Goal: Find specific page/section: Find specific page/section

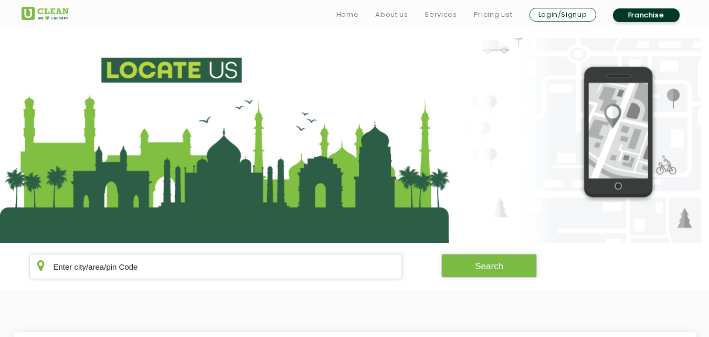
scroll to position [168, 0]
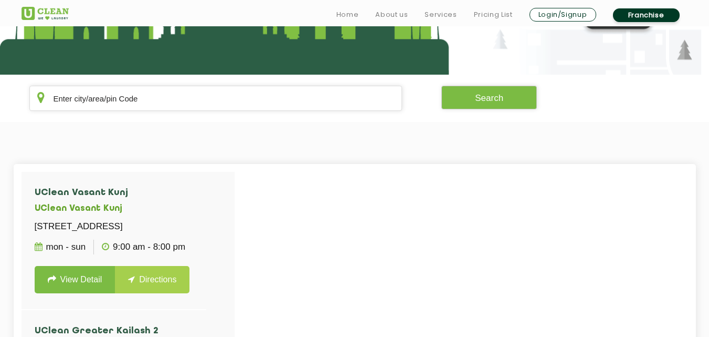
type input "w"
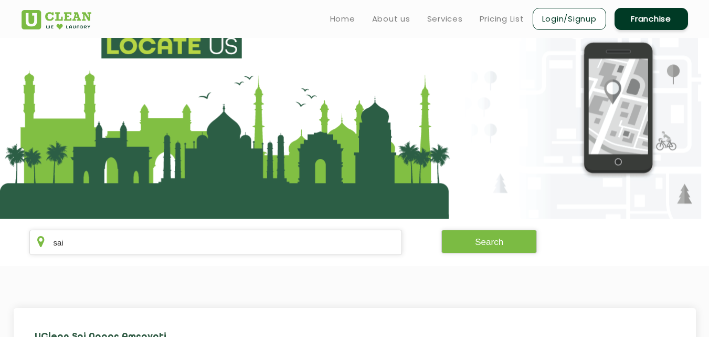
scroll to position [0, 0]
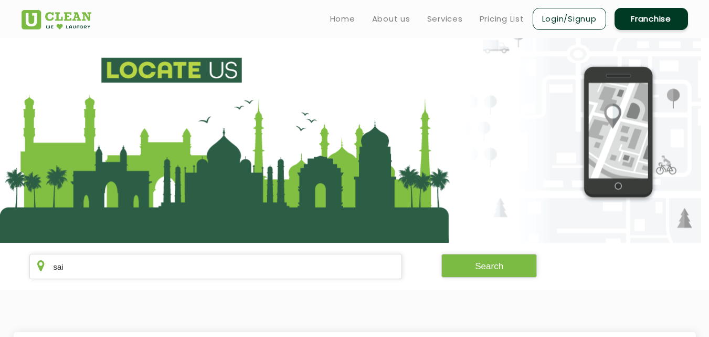
click at [349, 71] on section at bounding box center [354, 140] width 709 height 205
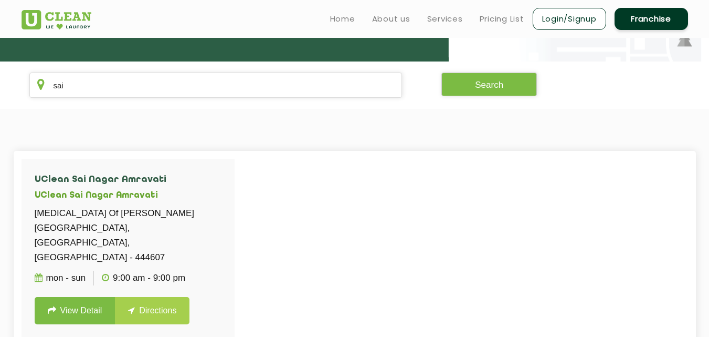
scroll to position [161, 0]
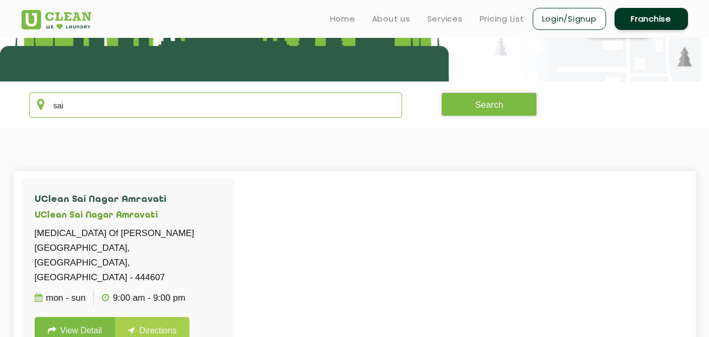
click at [171, 107] on input "sai" at bounding box center [215, 104] width 373 height 25
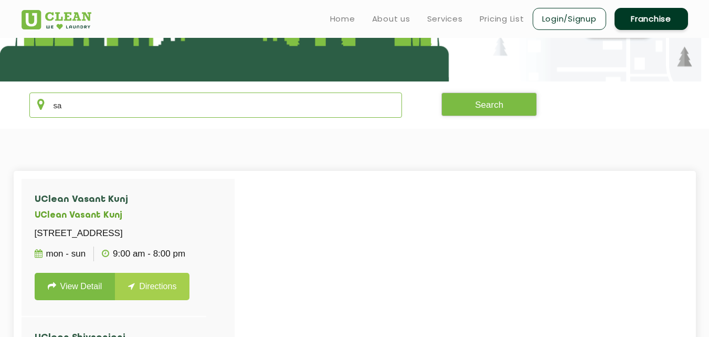
type input "s"
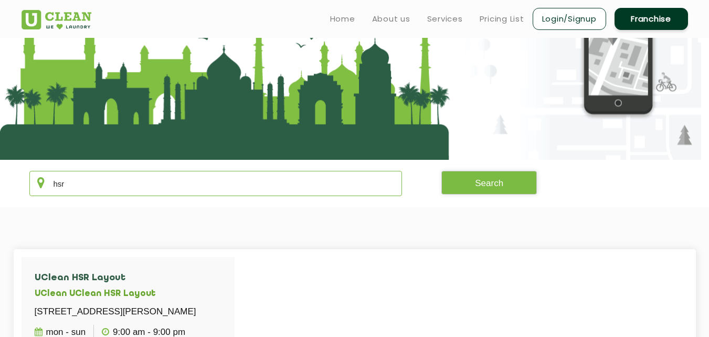
scroll to position [67, 0]
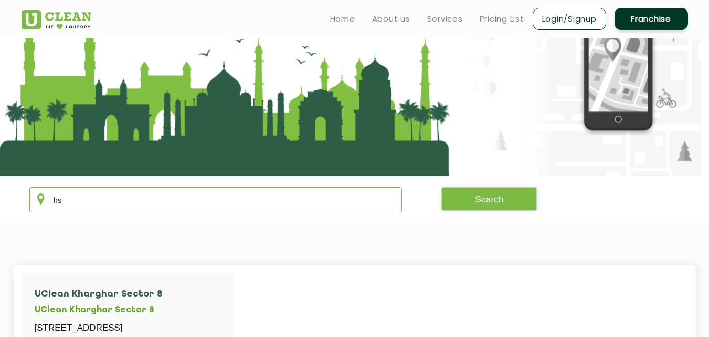
type input "h"
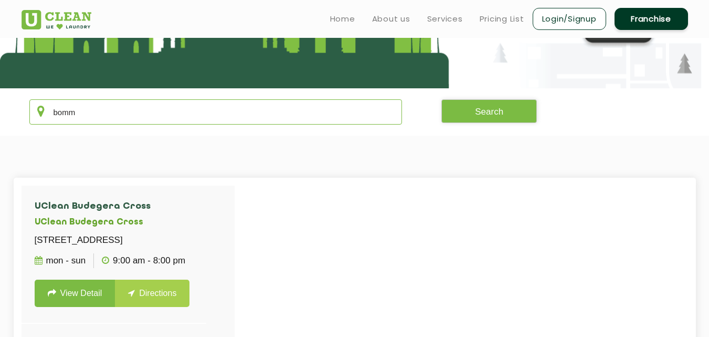
scroll to position [154, 0]
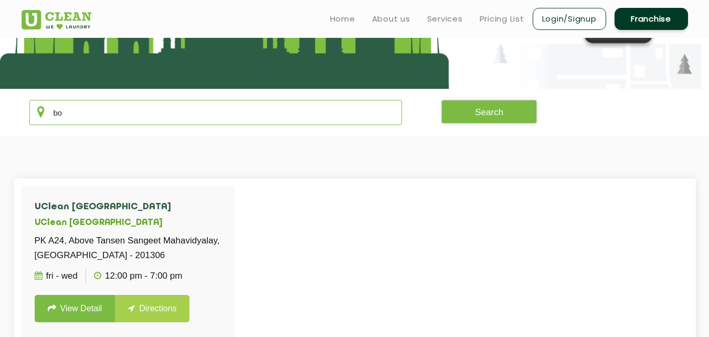
type input "b"
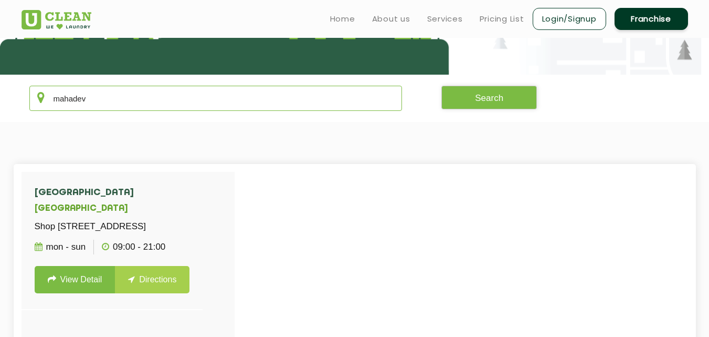
scroll to position [164, 0]
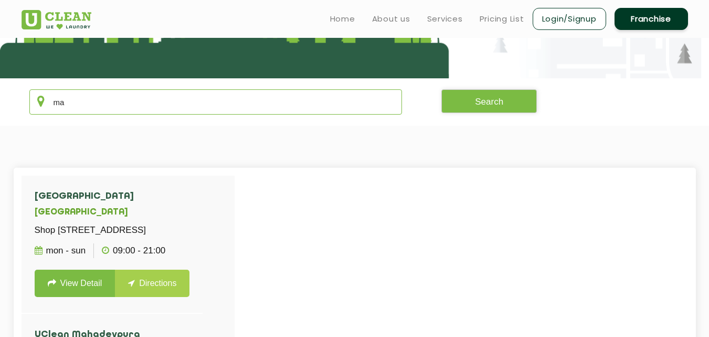
type input "m"
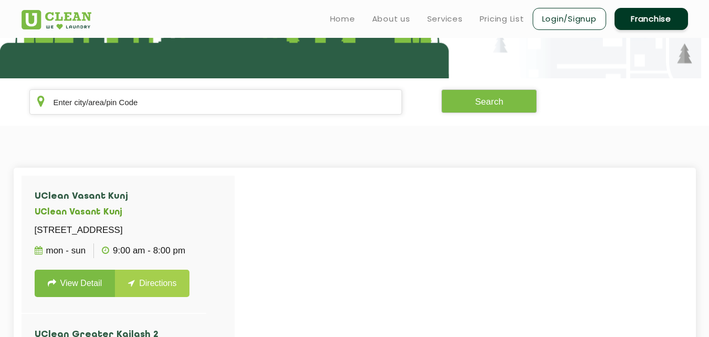
click at [171, 123] on section "Search" at bounding box center [354, 101] width 709 height 47
click at [186, 104] on input "text" at bounding box center [215, 101] width 373 height 25
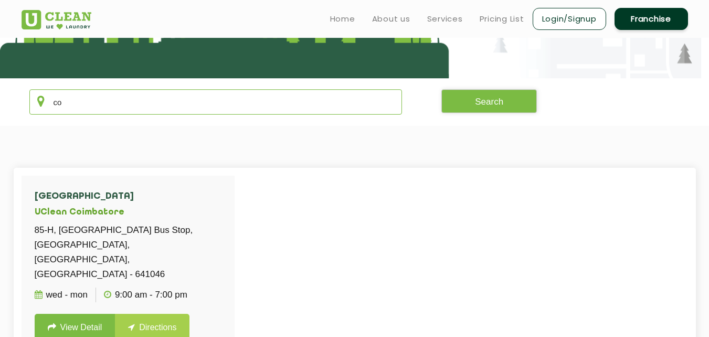
type input "c"
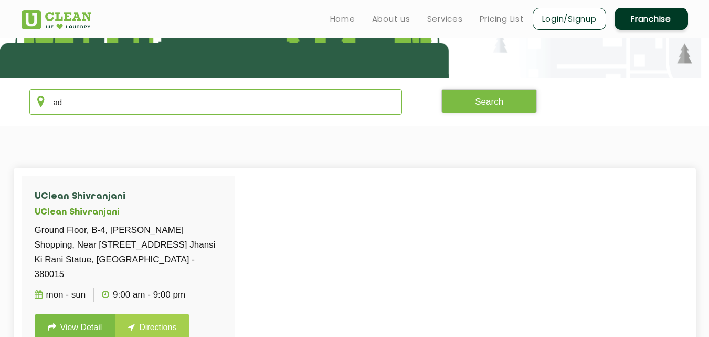
type input "a"
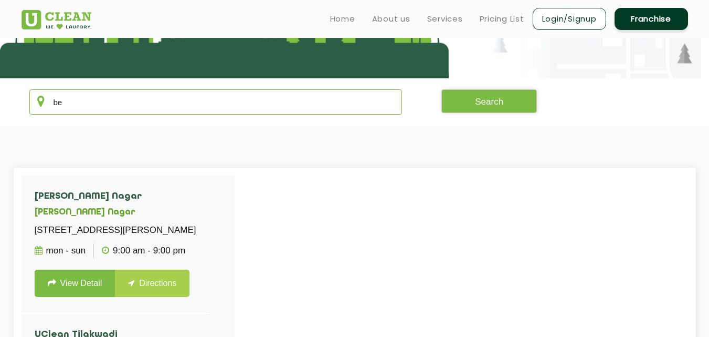
type input "b"
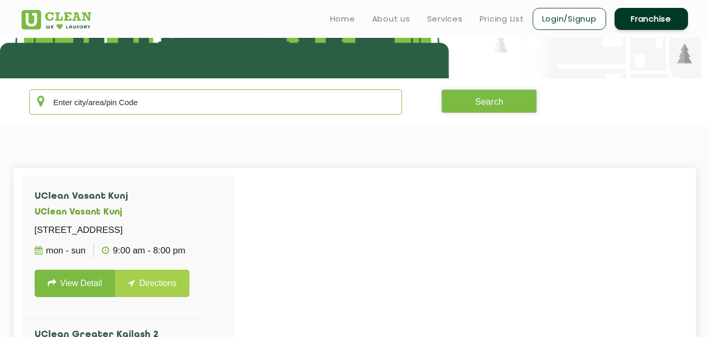
type input "b"
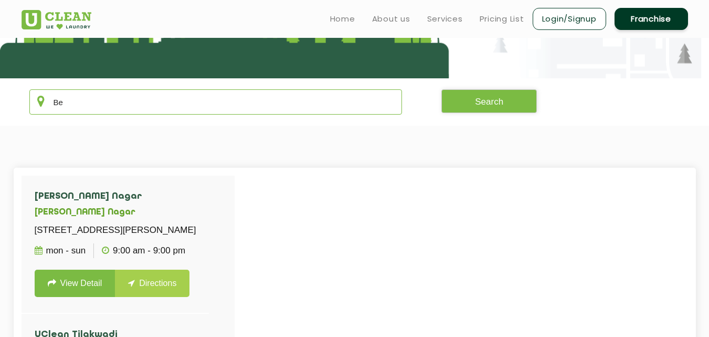
type input "B"
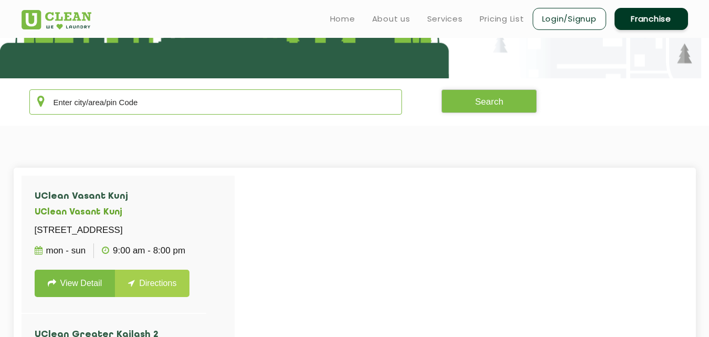
type input "b"
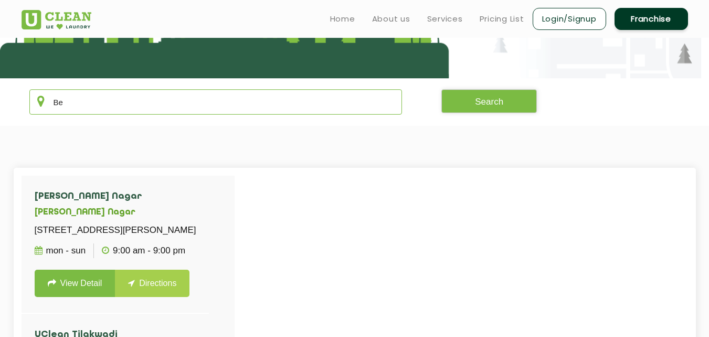
type input "B"
type input "a"
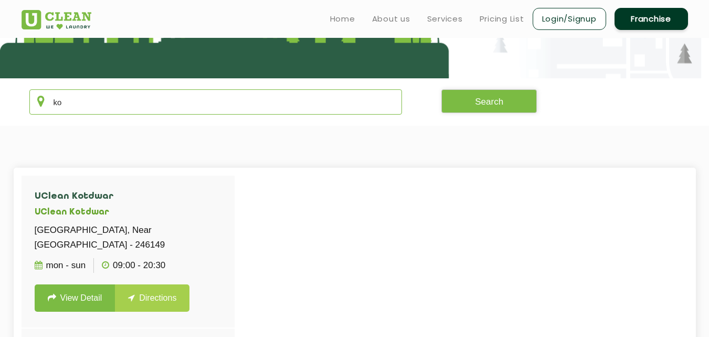
type input "k"
type input "s"
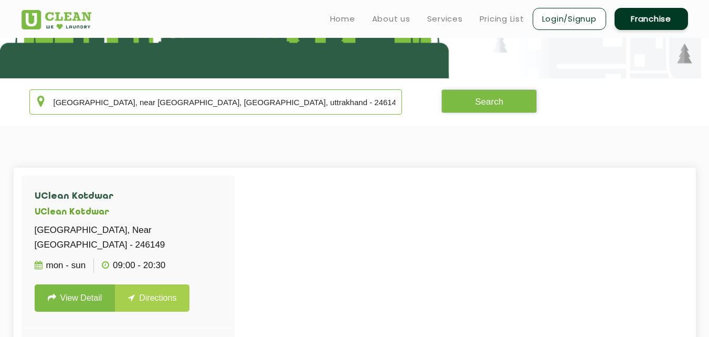
type input "[GEOGRAPHIC_DATA], near [GEOGRAPHIC_DATA], [GEOGRAPHIC_DATA], uttrakhand - 2461…"
click at [138, 97] on input "[GEOGRAPHIC_DATA], near [GEOGRAPHIC_DATA], [GEOGRAPHIC_DATA], uttrakhand - 2461…" at bounding box center [215, 101] width 373 height 25
click at [139, 103] on input "[GEOGRAPHIC_DATA], near [GEOGRAPHIC_DATA], [GEOGRAPHIC_DATA], uttrakhand - 2461…" at bounding box center [215, 101] width 373 height 25
click at [307, 102] on input "[GEOGRAPHIC_DATA], near [GEOGRAPHIC_DATA], [GEOGRAPHIC_DATA], uttrakhand - 2461…" at bounding box center [215, 101] width 373 height 25
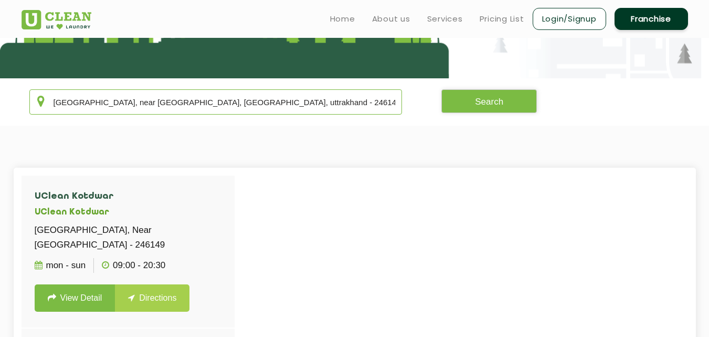
click at [307, 102] on input "[GEOGRAPHIC_DATA], near [GEOGRAPHIC_DATA], [GEOGRAPHIC_DATA], uttrakhand - 2461…" at bounding box center [215, 101] width 373 height 25
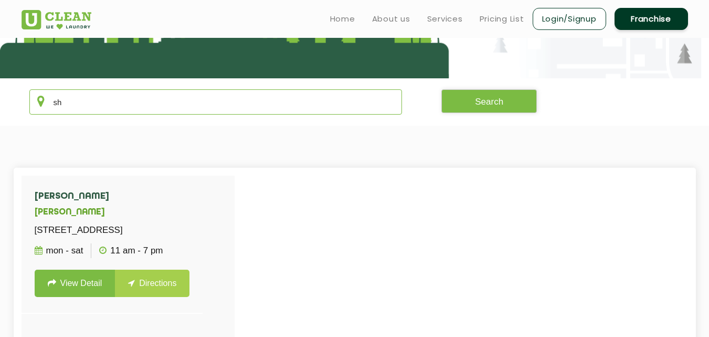
type input "s"
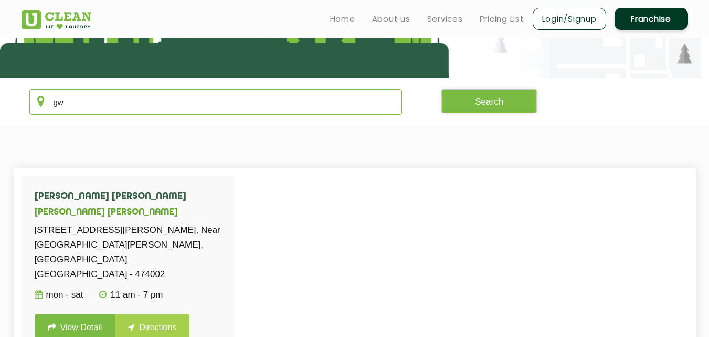
type input "g"
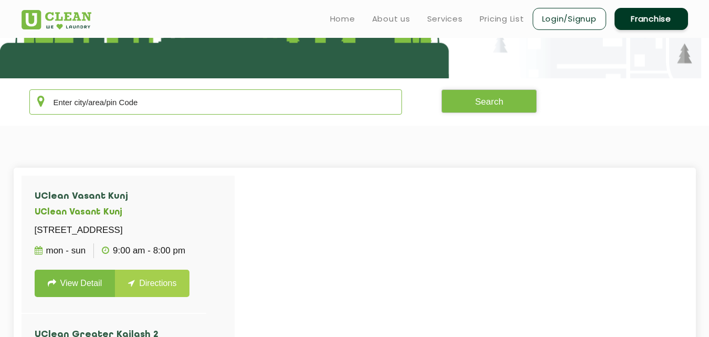
click at [307, 102] on input "text" at bounding box center [215, 101] width 373 height 25
click at [262, 112] on input "text" at bounding box center [215, 101] width 373 height 25
type input "k"
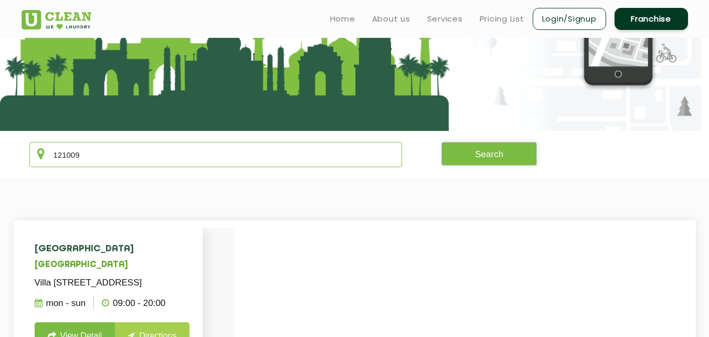
scroll to position [101, 0]
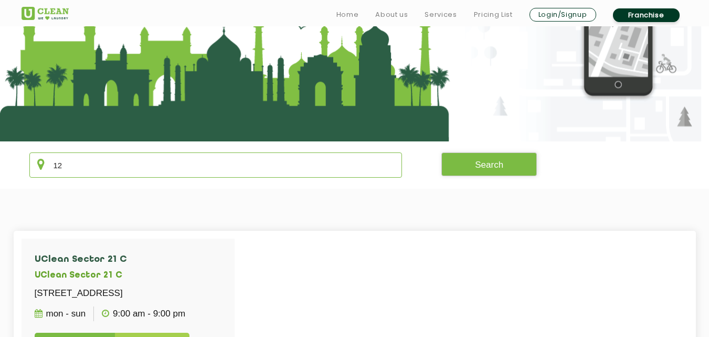
type input "1"
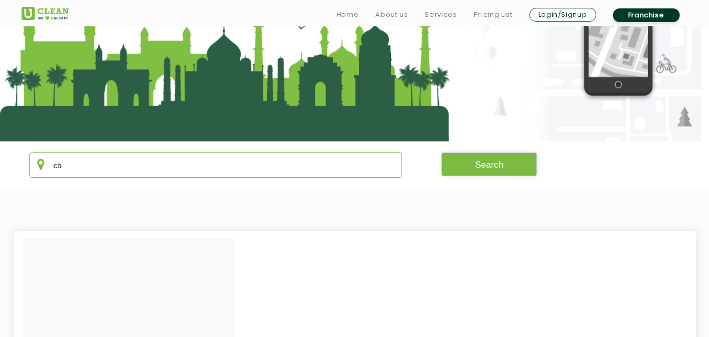
type input "c"
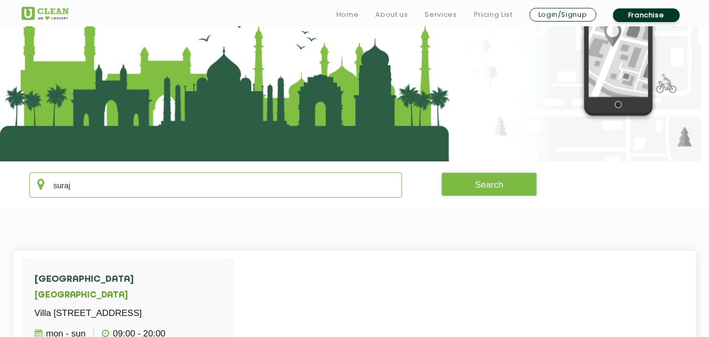
scroll to position [91, 0]
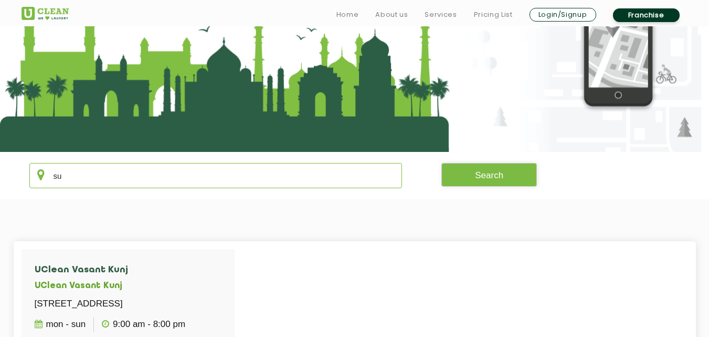
type input "s"
